Goal: Task Accomplishment & Management: Use online tool/utility

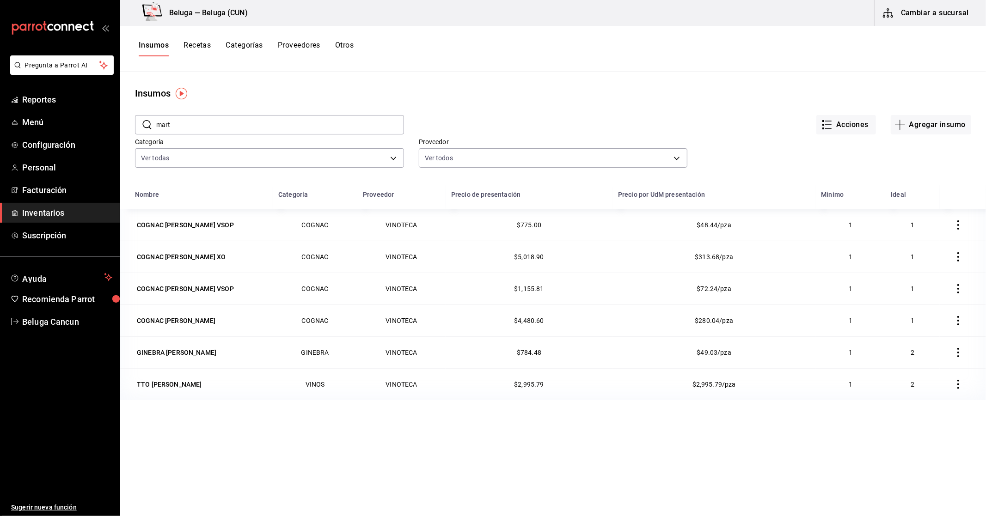
click at [46, 210] on span "Inventarios" at bounding box center [67, 213] width 90 height 12
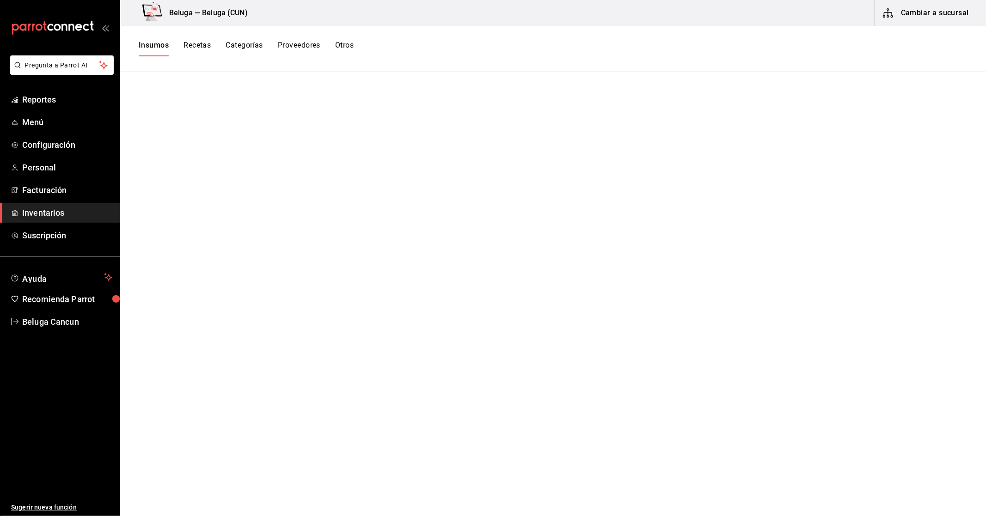
click at [946, 9] on button "Cambiar a sucursal" at bounding box center [926, 13] width 104 height 26
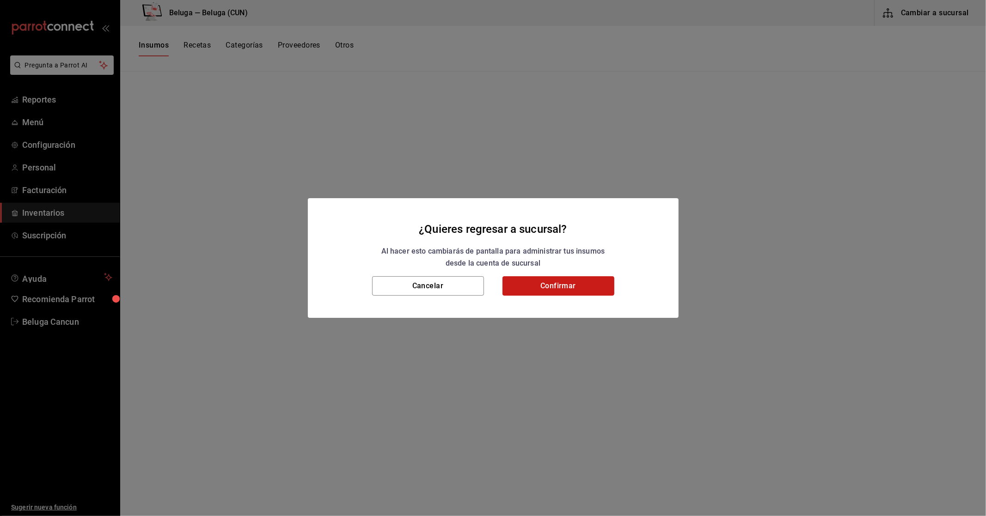
click at [565, 286] on button "Confirmar" at bounding box center [558, 285] width 112 height 19
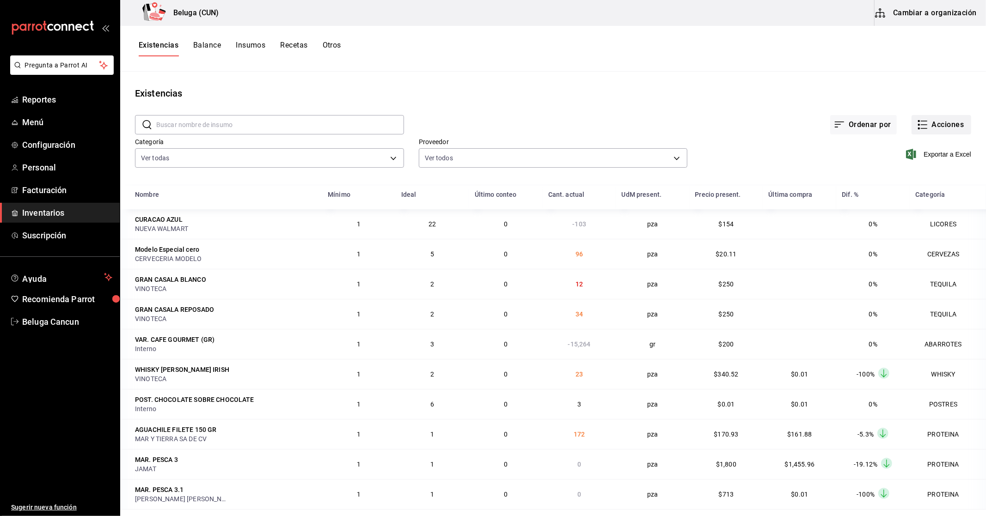
click at [959, 119] on button "Acciones" at bounding box center [941, 124] width 60 height 19
click at [900, 178] on span "Compra" at bounding box center [932, 175] width 78 height 10
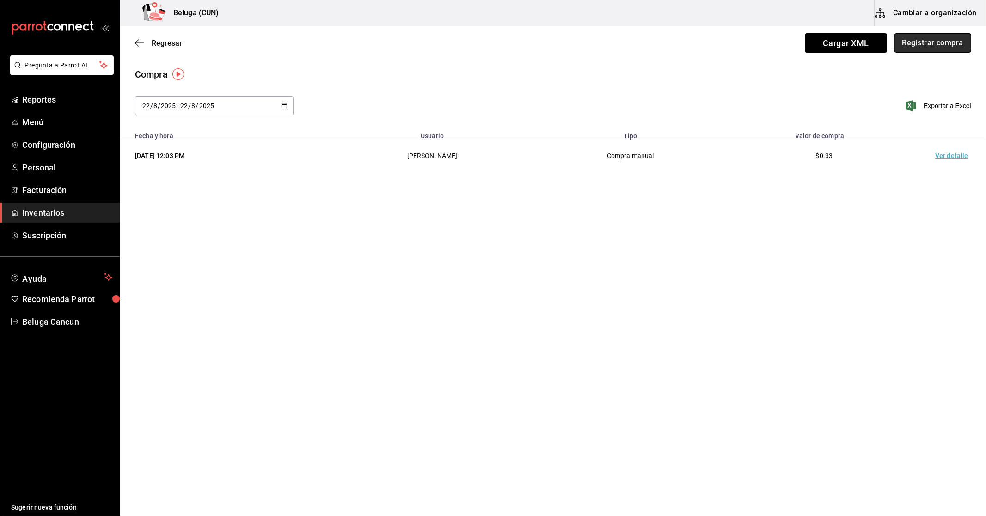
click at [945, 40] on button "Registrar compra" at bounding box center [932, 42] width 77 height 19
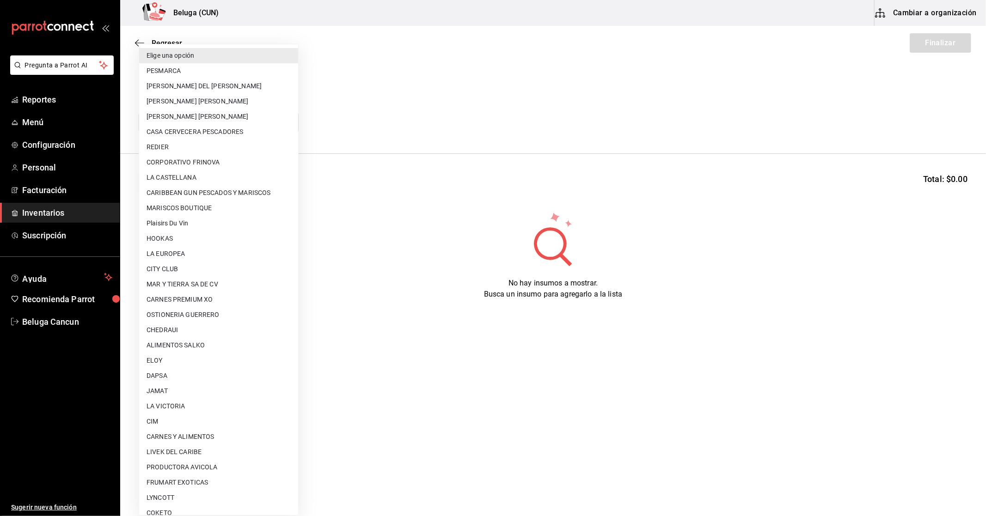
click at [265, 119] on body "Pregunta a Parrot AI Reportes Menú Configuración Personal Facturación Inventari…" at bounding box center [493, 232] width 986 height 464
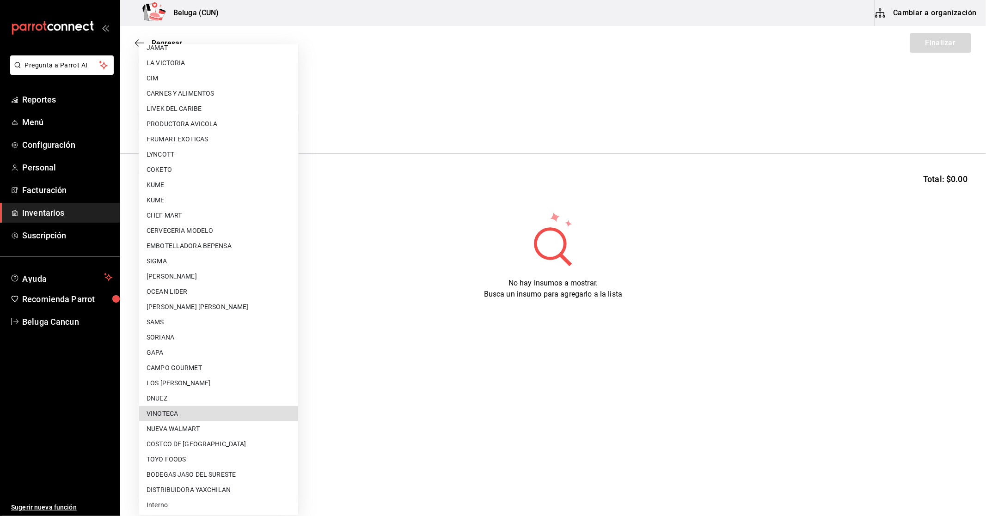
click at [234, 413] on li "VINOTECA" at bounding box center [218, 413] width 159 height 15
type input "d4d4293c-322b-4e25-897b-4581bb721d8b"
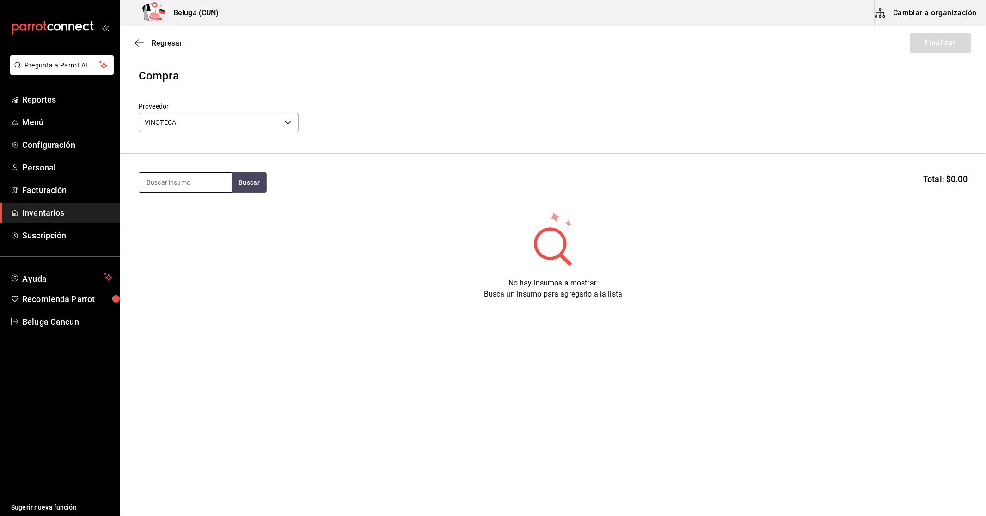
click at [205, 179] on input at bounding box center [185, 182] width 92 height 19
type input "cinzano"
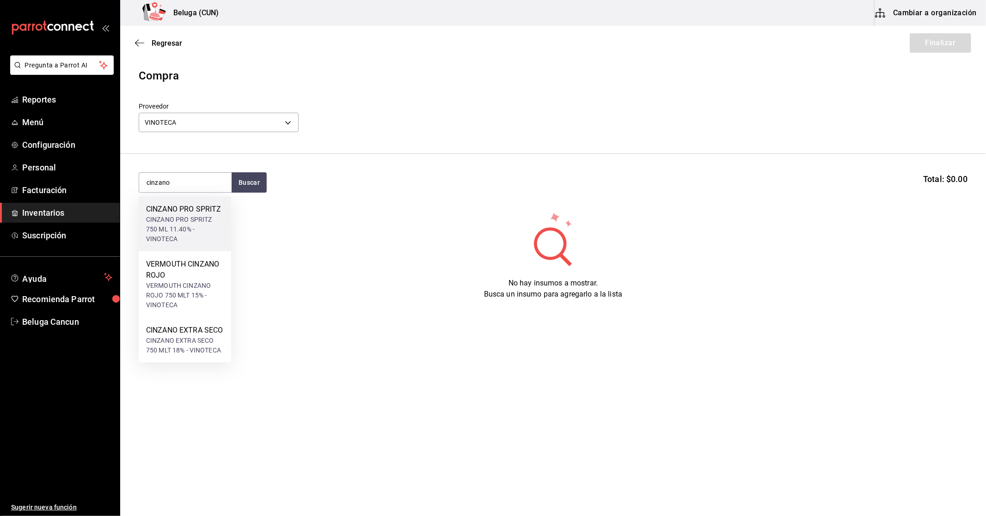
click at [195, 234] on div "CINZANO PRO SPRITZ 750 ML 11.40% - VINOTECA" at bounding box center [185, 229] width 78 height 29
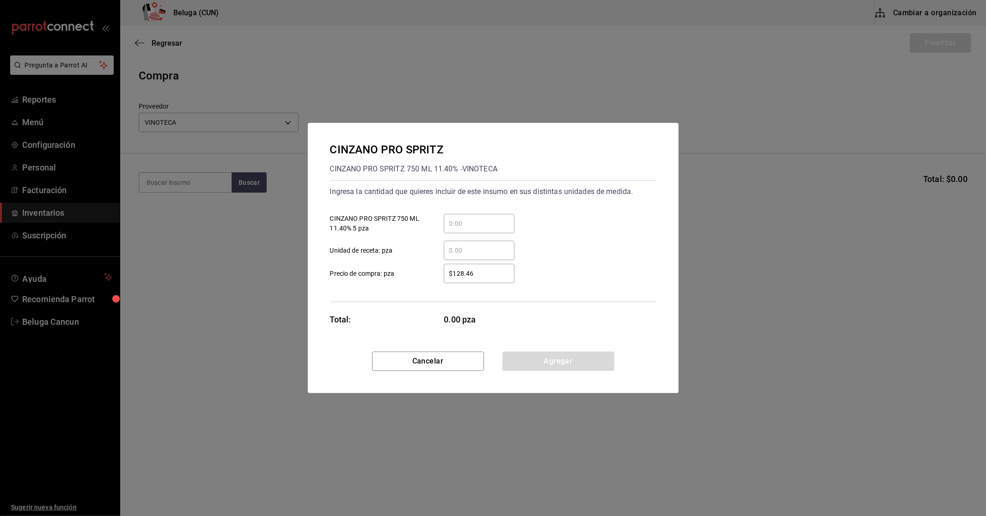
click at [465, 224] on input "​ CINZANO PRO SPRITZ 750 ML 11.40% 5 pza" at bounding box center [479, 223] width 71 height 11
type input "348"
type input "$0.01"
click at [538, 367] on button "Agregar" at bounding box center [558, 361] width 112 height 19
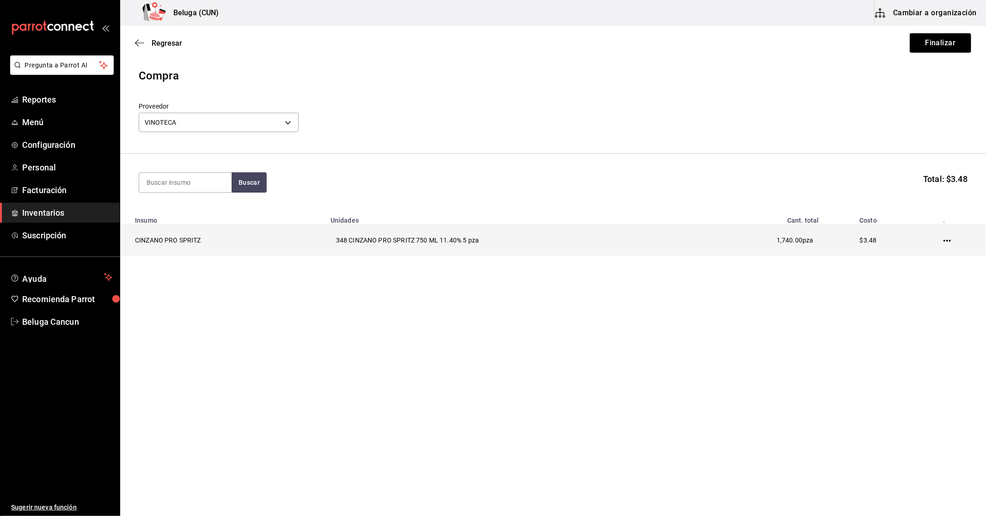
click at [949, 243] on icon "button" at bounding box center [946, 240] width 7 height 7
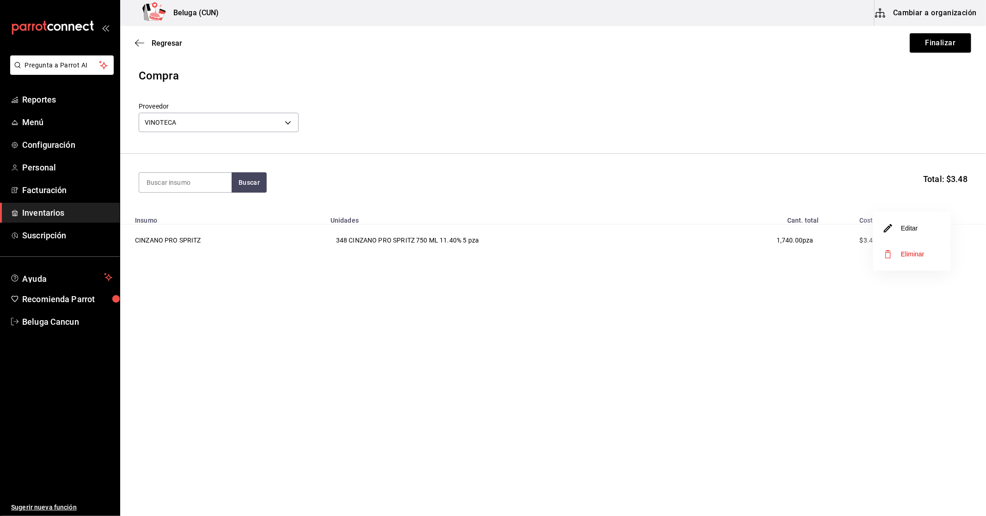
click at [925, 233] on li "Editar" at bounding box center [912, 228] width 78 height 26
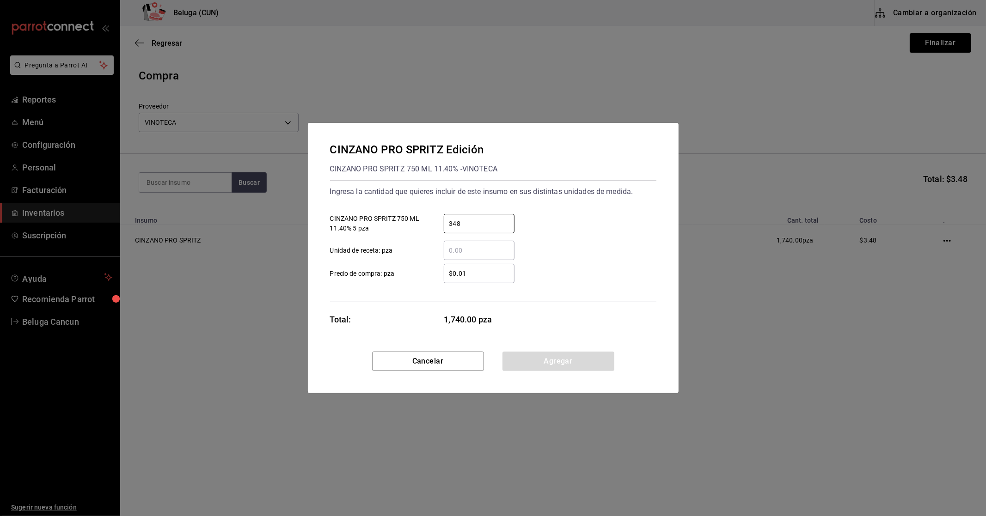
drag, startPoint x: 465, startPoint y: 225, endPoint x: 420, endPoint y: 205, distance: 49.6
click at [432, 213] on div "348 ​ CINZANO PRO SPRITZ 750 ML 11.40% 5 pza" at bounding box center [490, 220] width 334 height 27
type input "348"
click at [572, 359] on button "Agregar" at bounding box center [558, 361] width 112 height 19
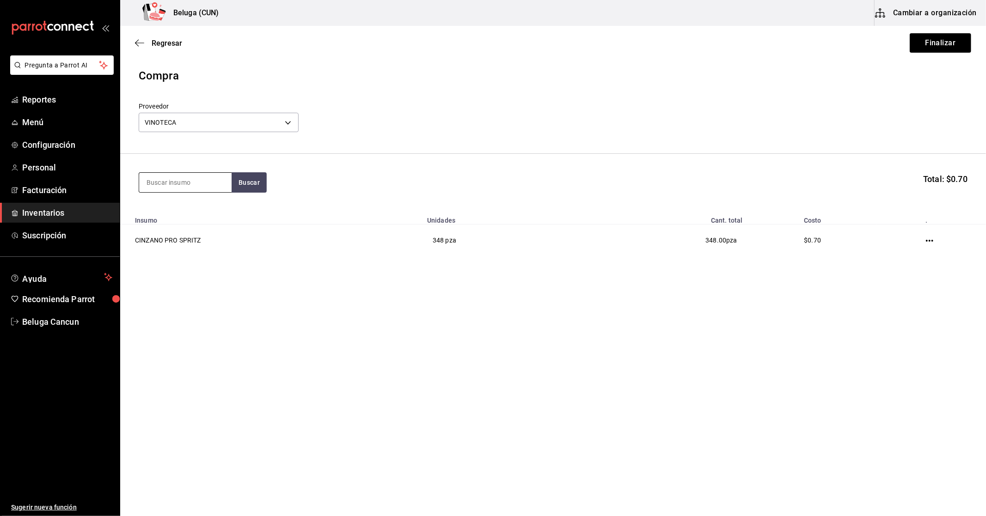
click at [214, 176] on input at bounding box center [185, 182] width 92 height 19
type input "m"
click at [317, 125] on div "Proveedor VINOTECA d4d4293c-322b-4e25-897b-4581bb721d8b" at bounding box center [553, 119] width 828 height 32
drag, startPoint x: 583, startPoint y: 541, endPoint x: 575, endPoint y: 541, distance: 7.9
click at [575, 464] on html "Pregunta a Parrot AI Reportes Menú Configuración Personal Facturación Inventari…" at bounding box center [493, 232] width 986 height 464
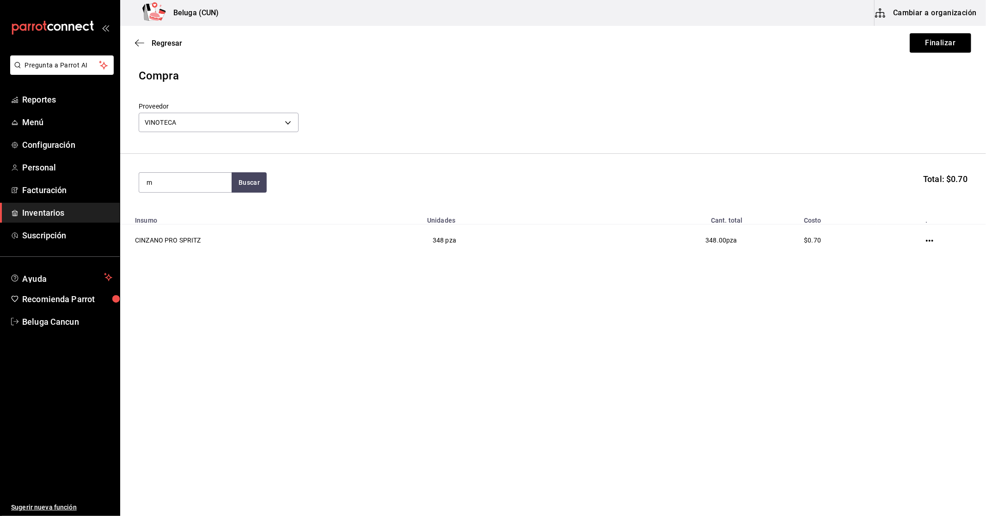
click at [61, 209] on span "Inventarios" at bounding box center [67, 213] width 90 height 12
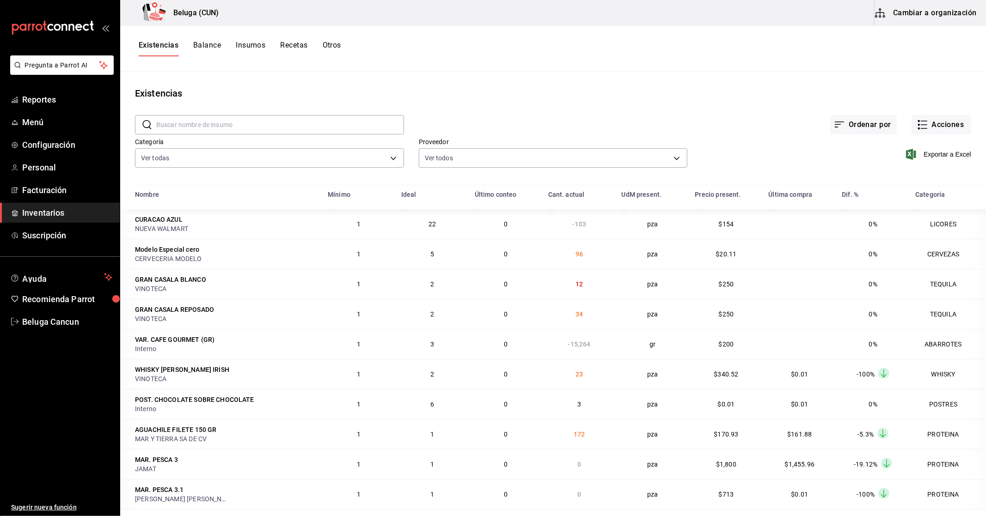
click at [332, 46] on button "Otros" at bounding box center [332, 49] width 18 height 16
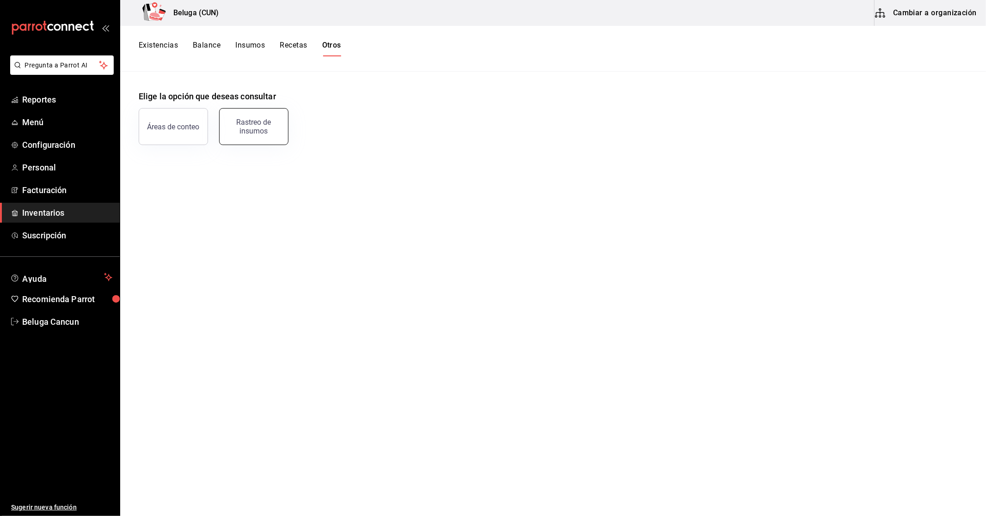
click at [251, 134] on div "Rastreo de insumos" at bounding box center [253, 127] width 57 height 18
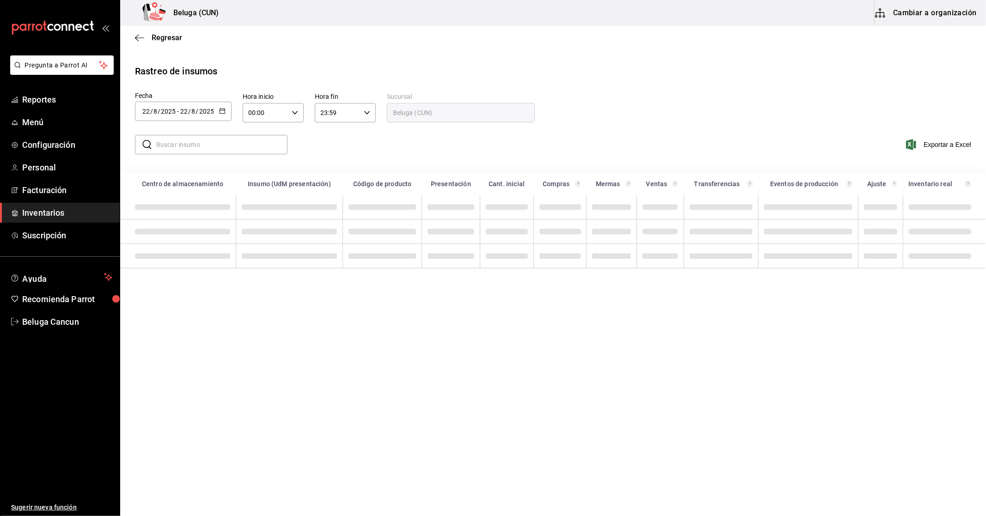
click at [218, 112] on div "[DATE] [DATE] - [DATE] [DATE]" at bounding box center [183, 111] width 97 height 19
click at [178, 288] on li "Rango de fechas" at bounding box center [178, 286] width 87 height 21
click at [329, 216] on button "16" at bounding box center [323, 213] width 16 height 17
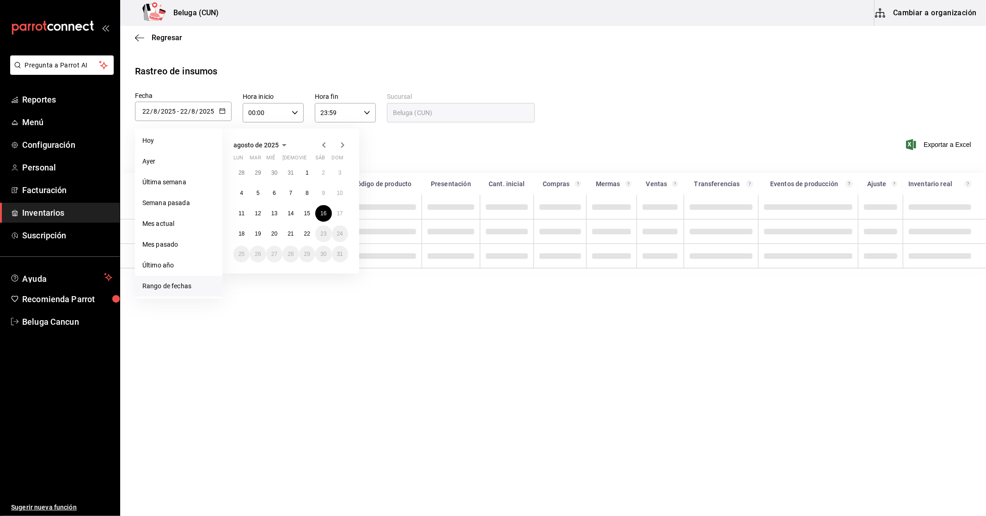
click at [308, 245] on div "28 29 30 31 1 2 3 4 5 6 7 8 9 10 11 12 13 14 15 16 17 18 19 20 21 22 23 24 25 2…" at bounding box center [290, 213] width 115 height 98
click at [307, 237] on button "22" at bounding box center [307, 233] width 16 height 17
type input "[DATE]"
type input "16"
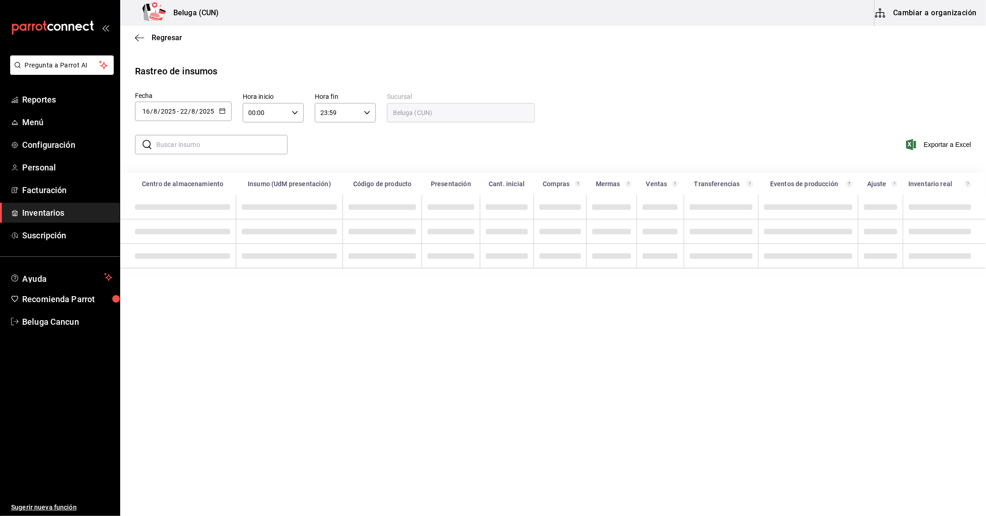
click at [280, 113] on input "00:00" at bounding box center [265, 113] width 45 height 18
click at [190, 145] on div at bounding box center [493, 258] width 986 height 516
click at [437, 154] on div "​ ​ Exportar a Excel" at bounding box center [549, 150] width 873 height 38
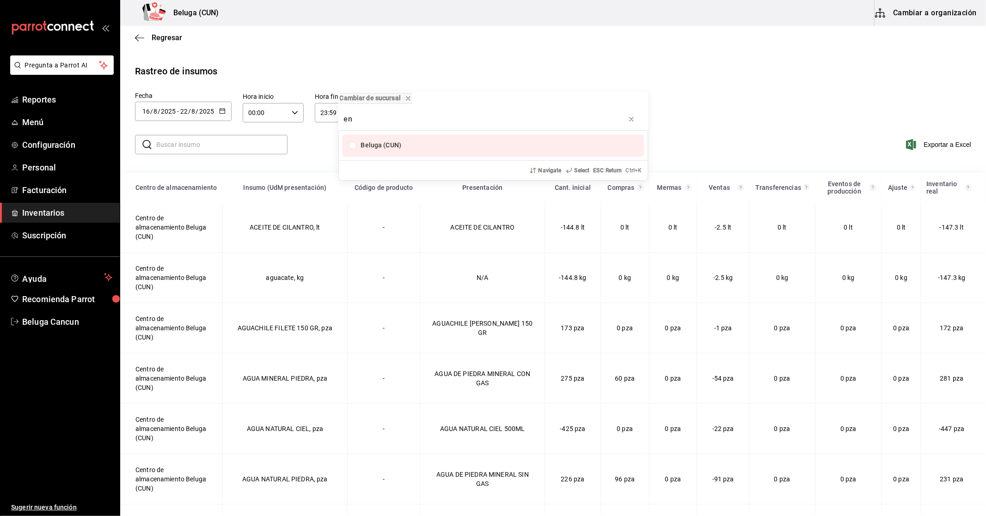
type input "en"
drag, startPoint x: 213, startPoint y: 145, endPoint x: 211, endPoint y: 141, distance: 4.8
click at [213, 144] on div "Cambiar de sucursal en [GEOGRAPHIC_DATA] (CUN) Navigate Select ESC Return Ctrl+…" at bounding box center [493, 258] width 986 height 516
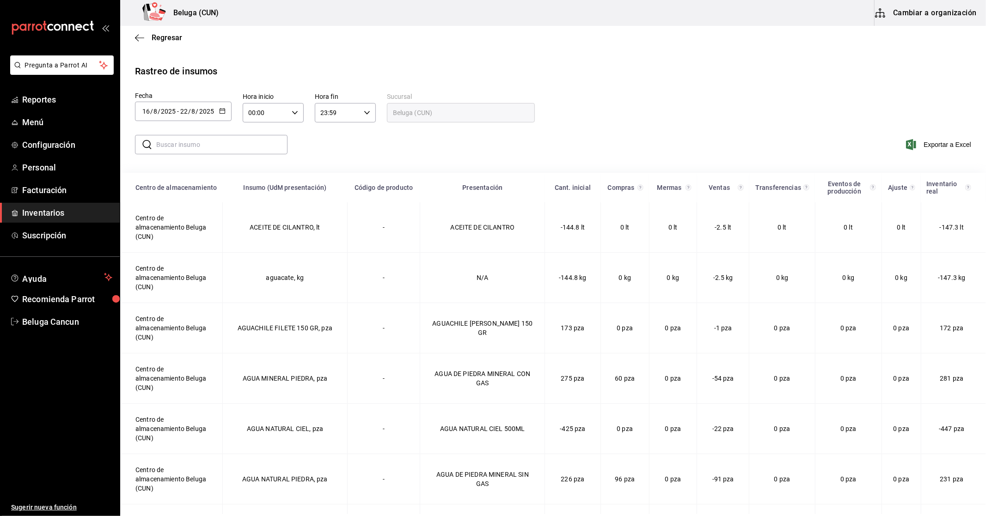
click at [203, 146] on input "text" at bounding box center [221, 144] width 131 height 18
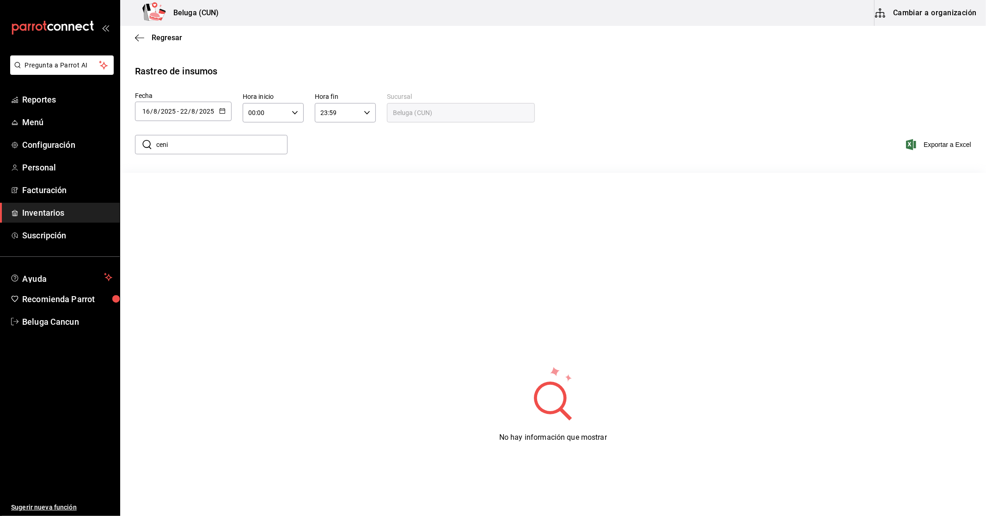
drag, startPoint x: 183, startPoint y: 143, endPoint x: 141, endPoint y: 140, distance: 42.2
click at [141, 140] on div "​ ceni ​" at bounding box center [211, 144] width 152 height 19
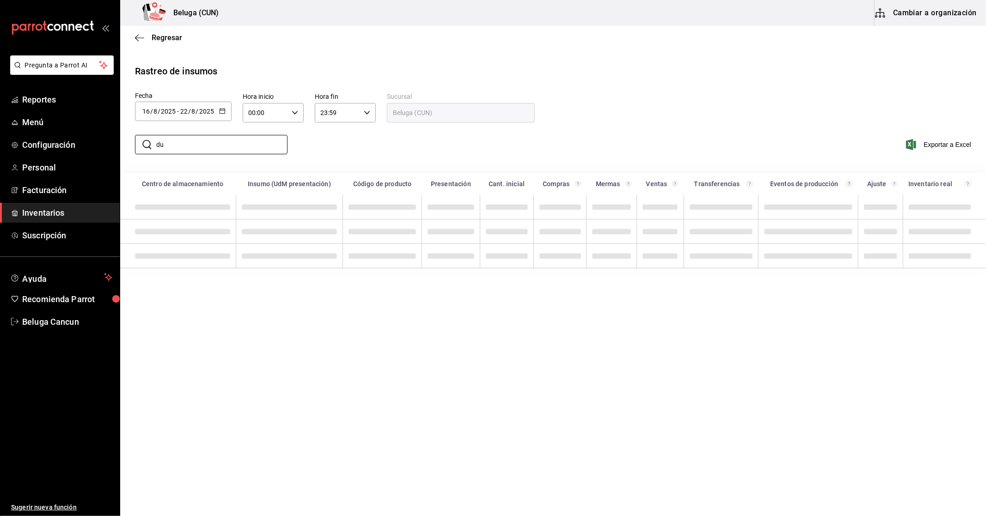
type input "dur"
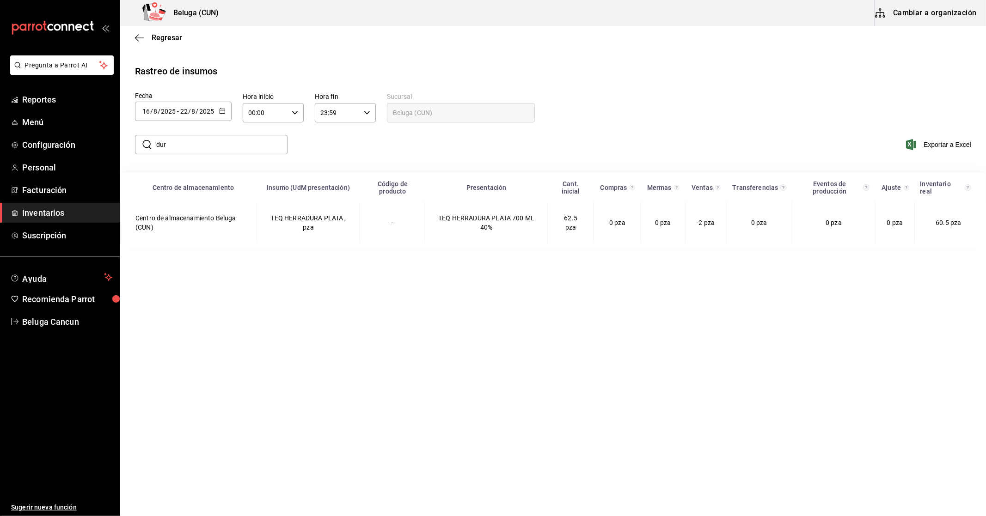
drag, startPoint x: 176, startPoint y: 142, endPoint x: 137, endPoint y: 137, distance: 39.7
click at [137, 137] on div "​ dur ​" at bounding box center [211, 144] width 152 height 19
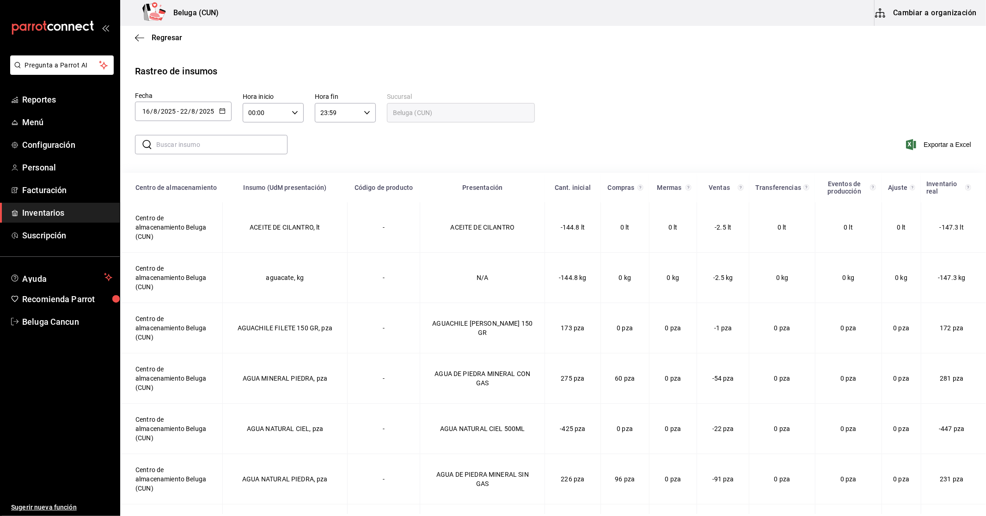
click at [155, 137] on div "​ ​" at bounding box center [211, 144] width 152 height 19
click at [612, 43] on div "Regresar" at bounding box center [552, 38] width 865 height 24
click at [638, 78] on div "Rastreo de insumos" at bounding box center [553, 71] width 836 height 14
